Goal: Information Seeking & Learning: Learn about a topic

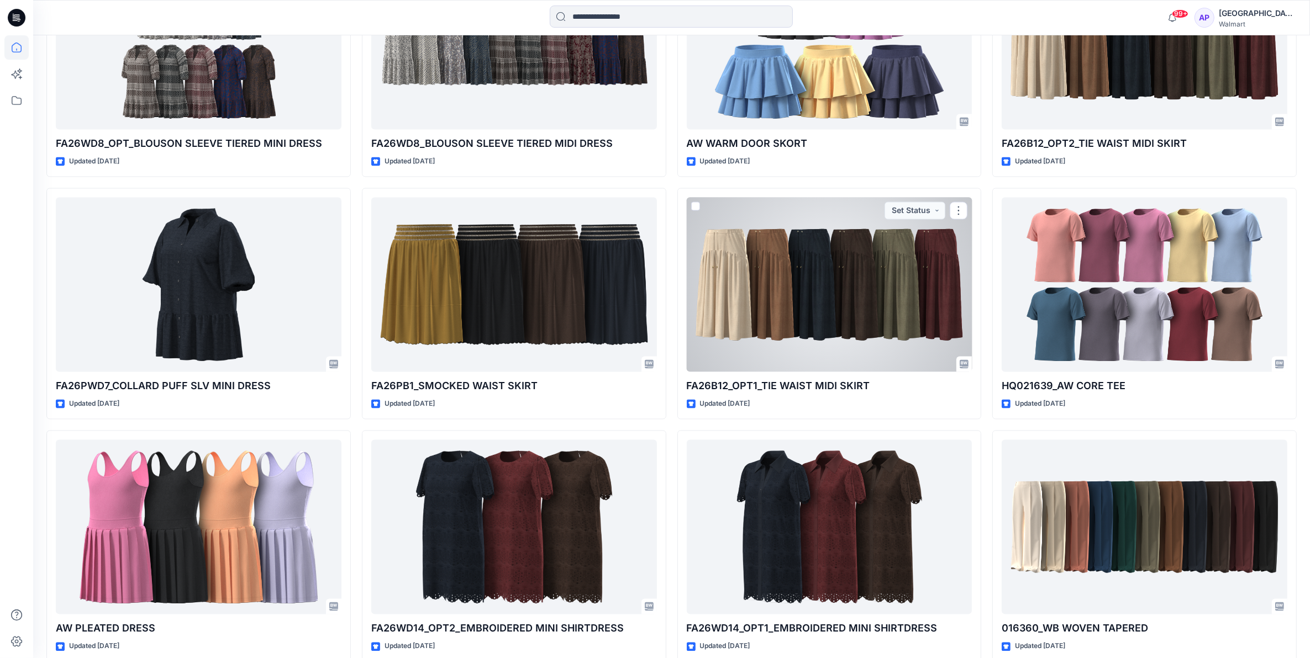
scroll to position [2691, 0]
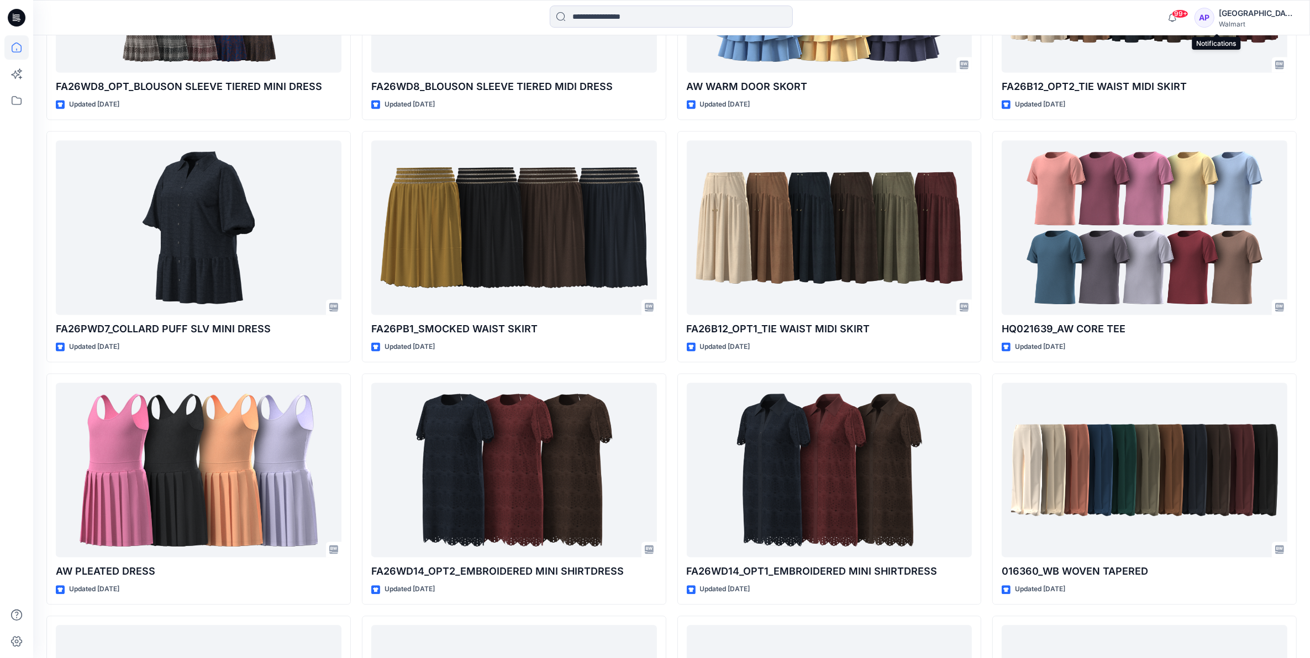
click at [1188, 12] on span "99+" at bounding box center [1180, 13] width 17 height 9
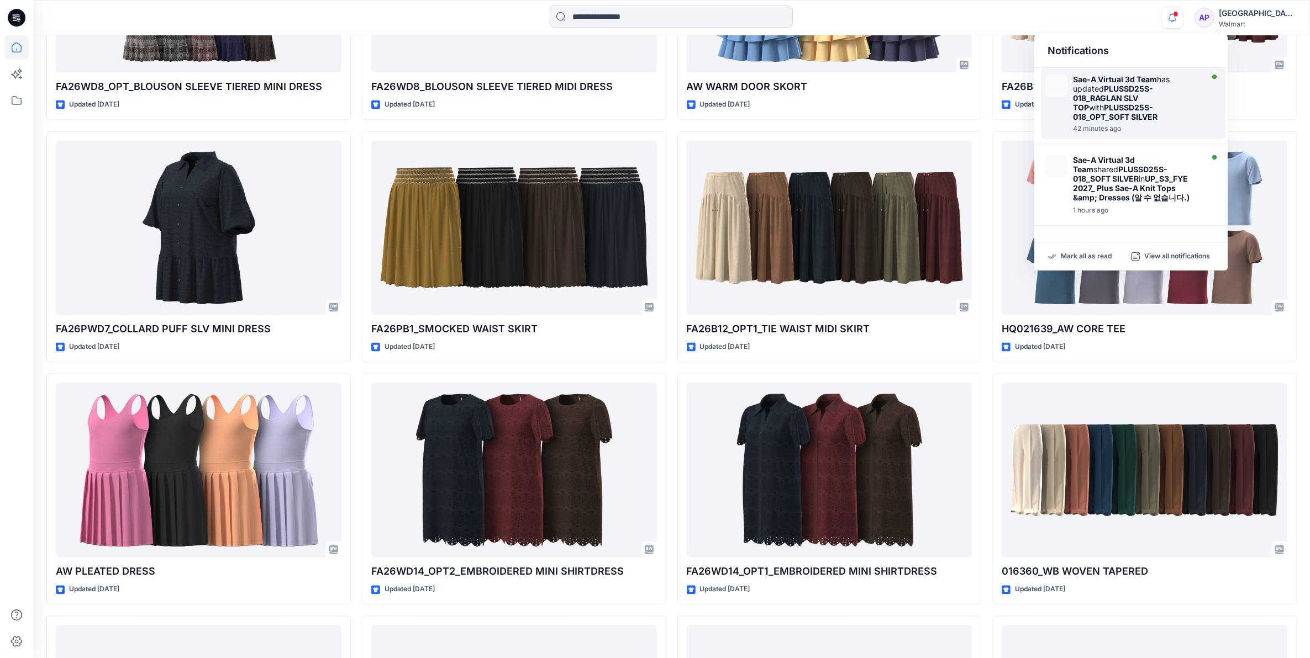
click at [1065, 78] on img at bounding box center [1056, 86] width 22 height 22
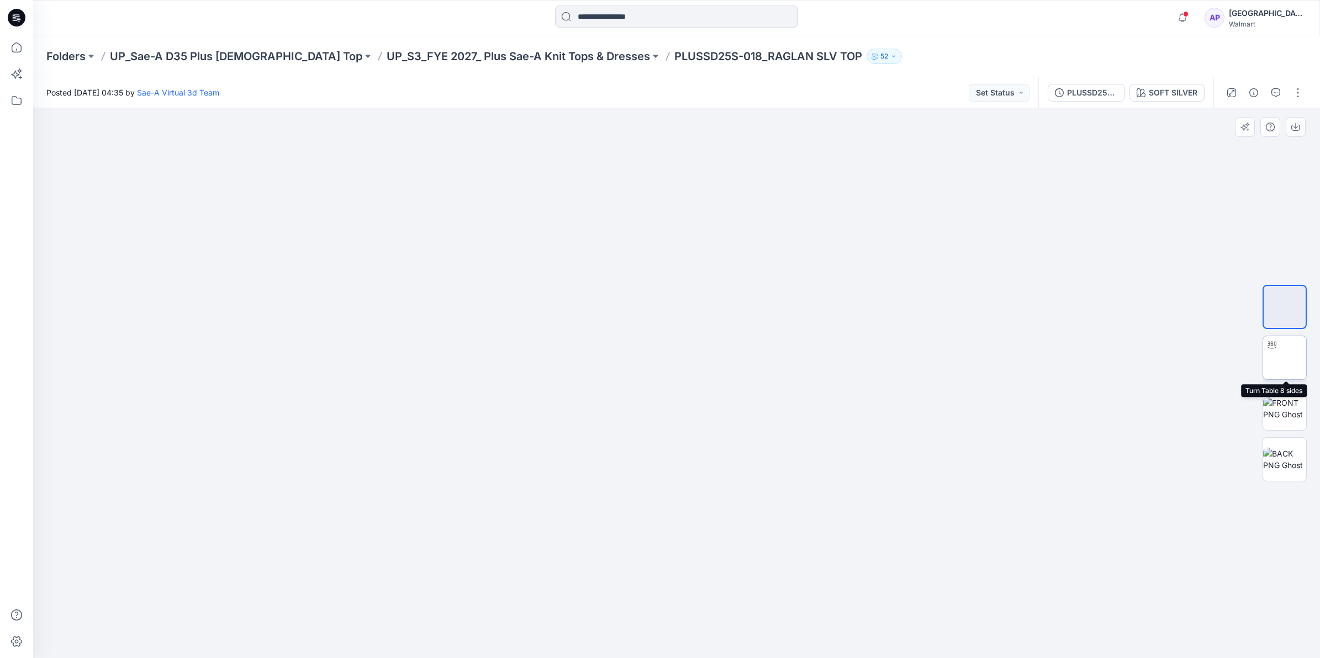
click at [1285, 358] on img at bounding box center [1285, 358] width 0 height 0
drag, startPoint x: 797, startPoint y: 634, endPoint x: 862, endPoint y: 600, distance: 73.9
click at [862, 600] on div at bounding box center [676, 383] width 1287 height 550
click at [1193, 17] on icon "button" at bounding box center [1182, 18] width 21 height 22
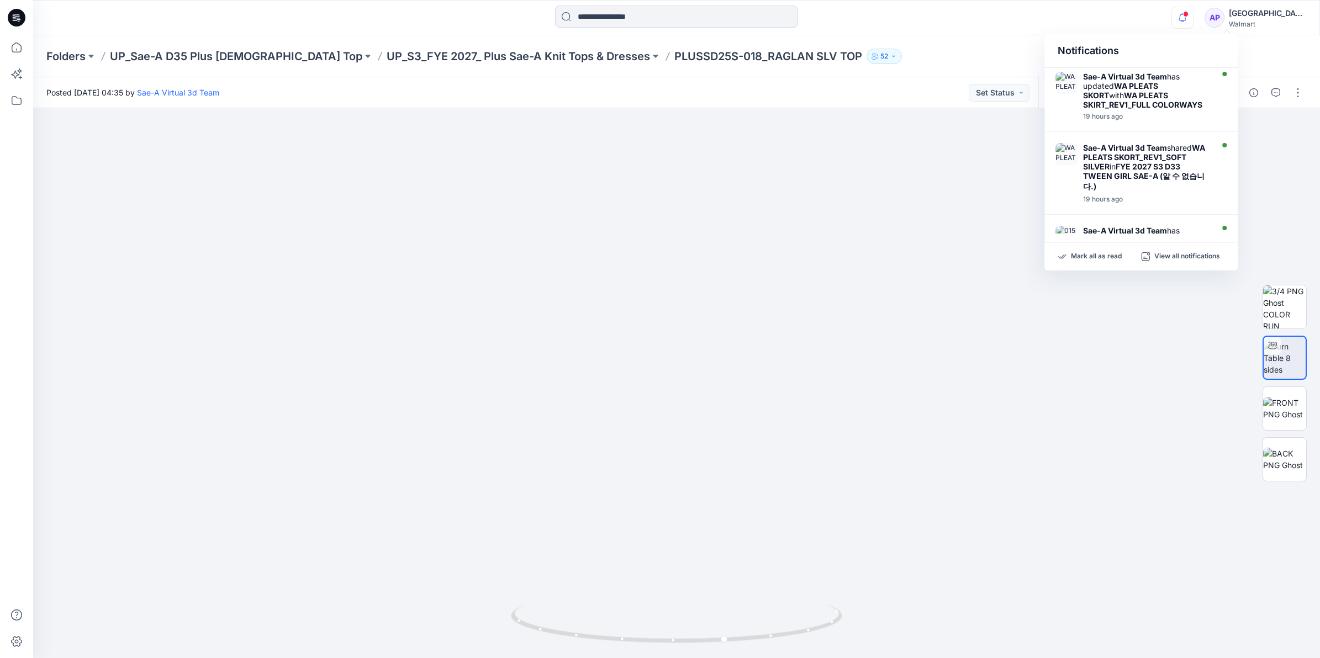
scroll to position [414, 0]
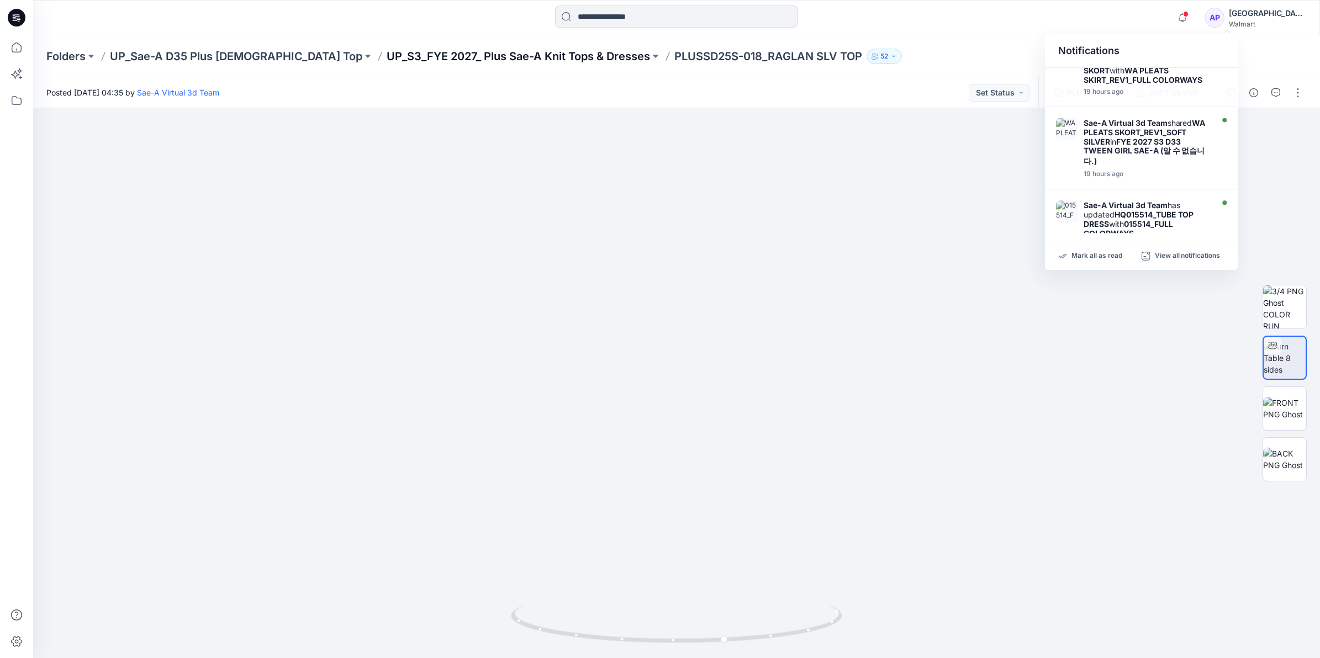
click at [483, 61] on p "UP_S3_FYE 2027_ Plus Sae-A Knit Tops & Dresses" at bounding box center [519, 56] width 264 height 15
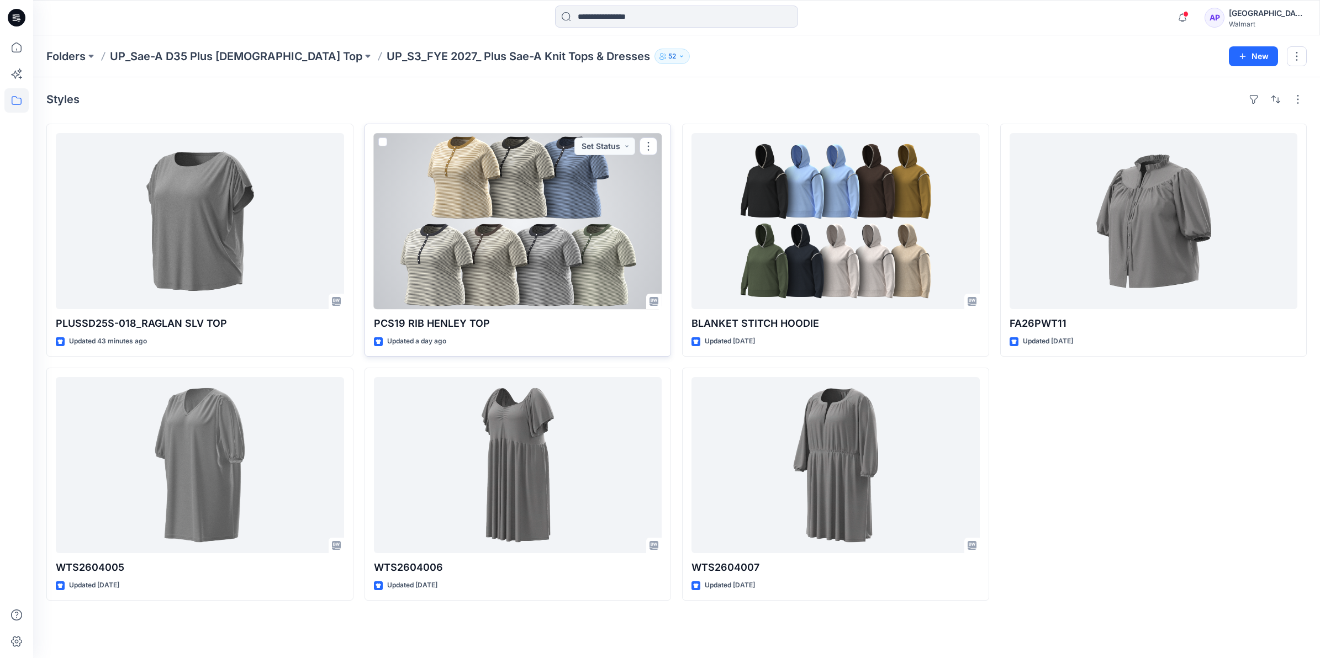
click at [576, 241] on div at bounding box center [518, 221] width 288 height 176
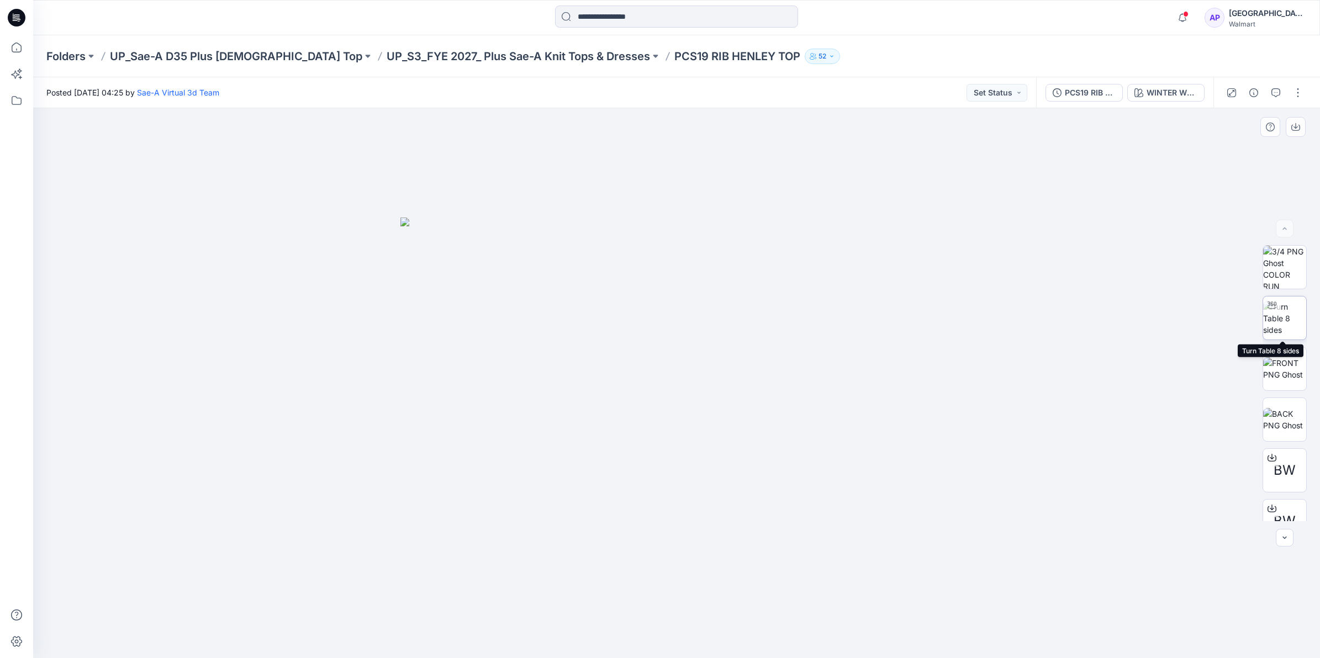
click at [1285, 318] on img at bounding box center [1284, 318] width 43 height 35
drag, startPoint x: 782, startPoint y: 647, endPoint x: 830, endPoint y: 626, distance: 52.7
click at [830, 626] on div at bounding box center [676, 383] width 1287 height 550
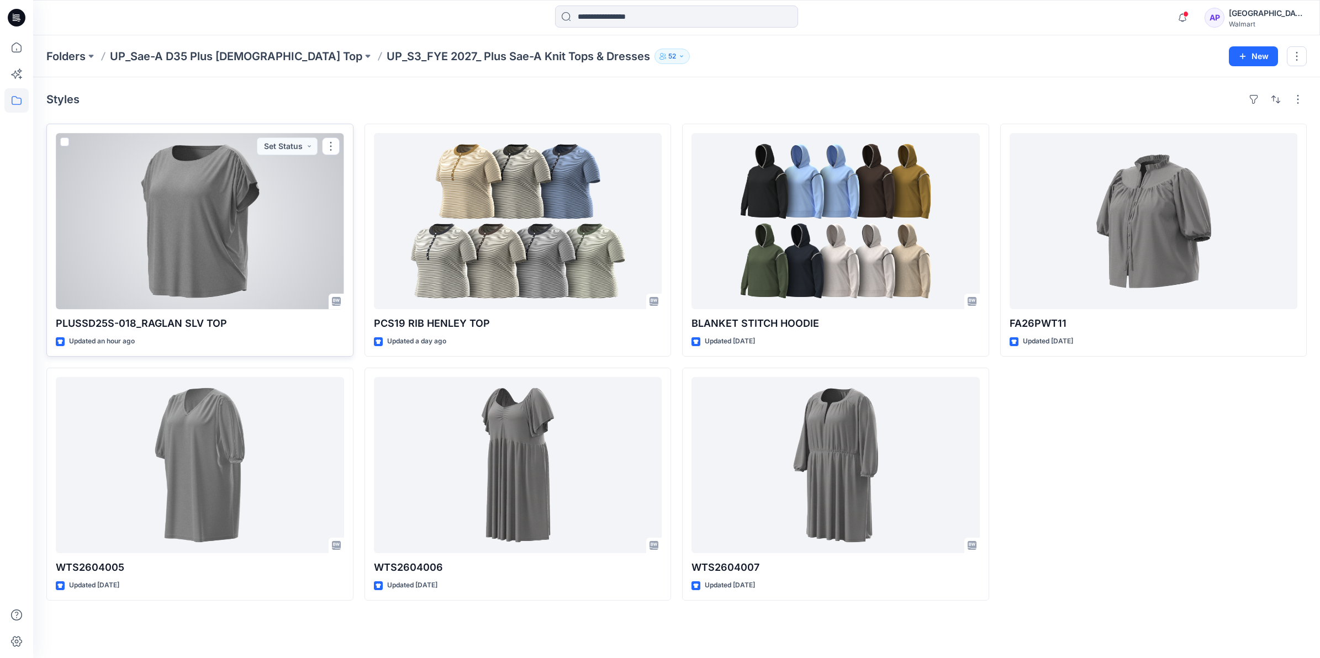
click at [213, 219] on div at bounding box center [200, 221] width 288 height 176
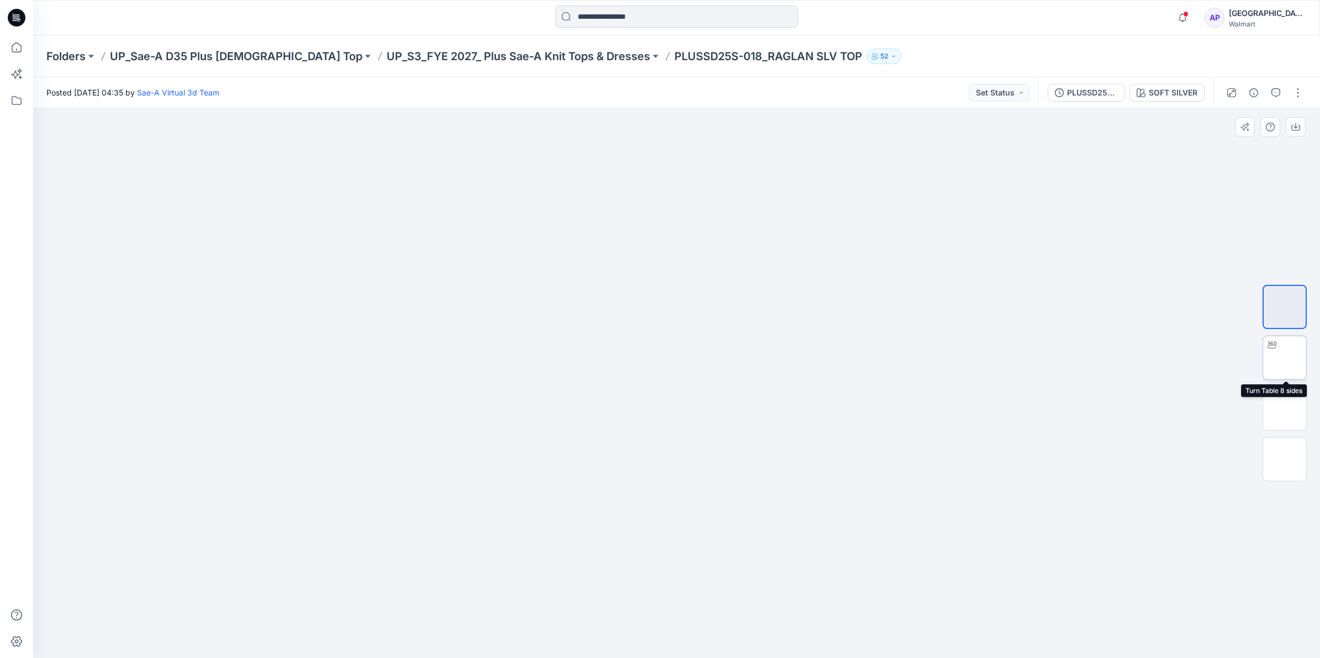
click at [1285, 358] on img at bounding box center [1285, 358] width 0 height 0
drag, startPoint x: 797, startPoint y: 631, endPoint x: 803, endPoint y: 623, distance: 10.0
click at [803, 623] on icon at bounding box center [678, 625] width 334 height 41
